Goal: Information Seeking & Learning: Learn about a topic

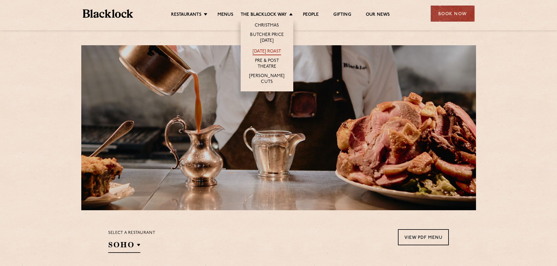
click at [270, 51] on link "[DATE] Roast" at bounding box center [267, 52] width 28 height 6
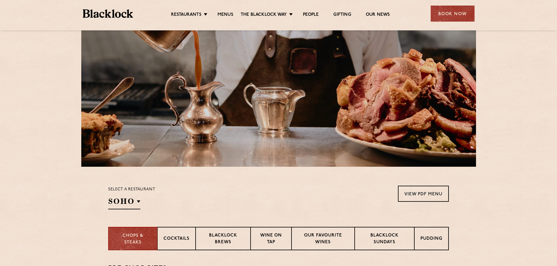
scroll to position [146, 0]
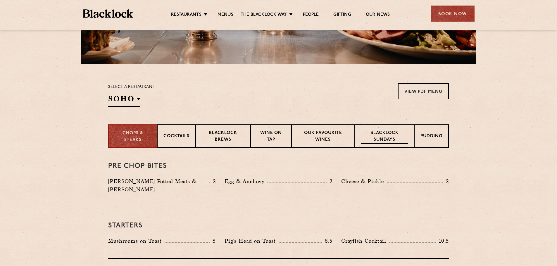
click at [383, 137] on p "Blacklock Sundays" at bounding box center [384, 137] width 47 height 14
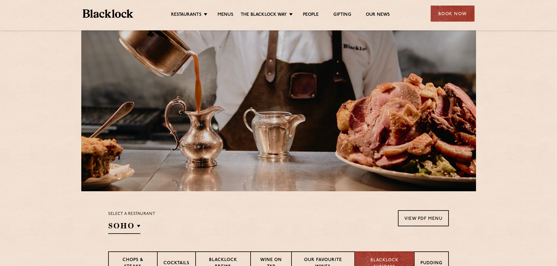
scroll to position [29, 0]
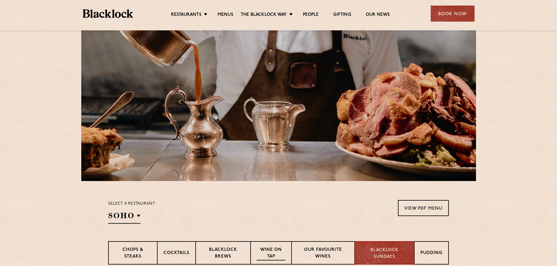
click at [270, 251] on p "Wine on Tap" at bounding box center [271, 254] width 29 height 14
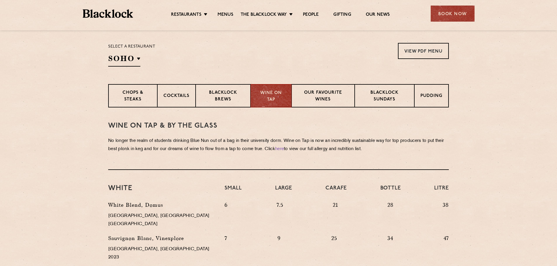
scroll to position [166, 0]
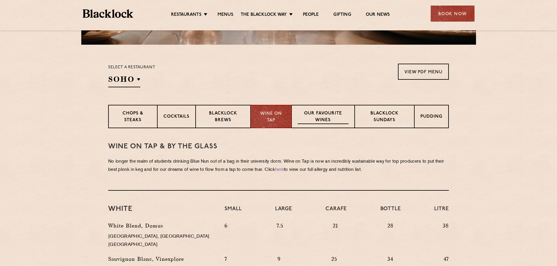
click at [321, 122] on p "Our favourite wines" at bounding box center [323, 118] width 51 height 14
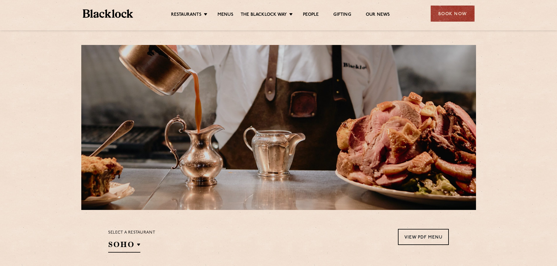
scroll to position [0, 0]
